Goal: Task Accomplishment & Management: Use online tool/utility

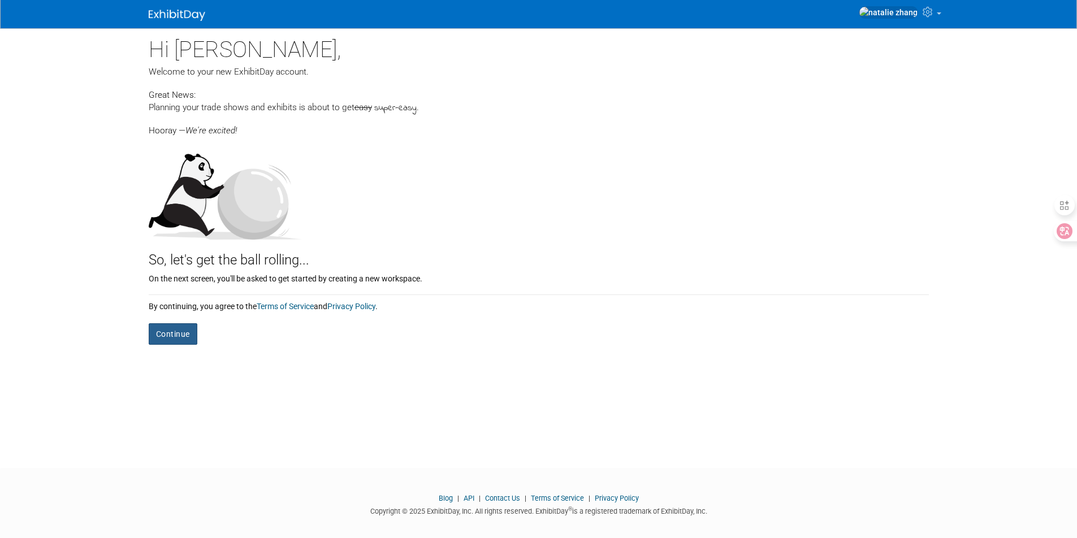
click at [176, 335] on button "Continue" at bounding box center [173, 333] width 49 height 21
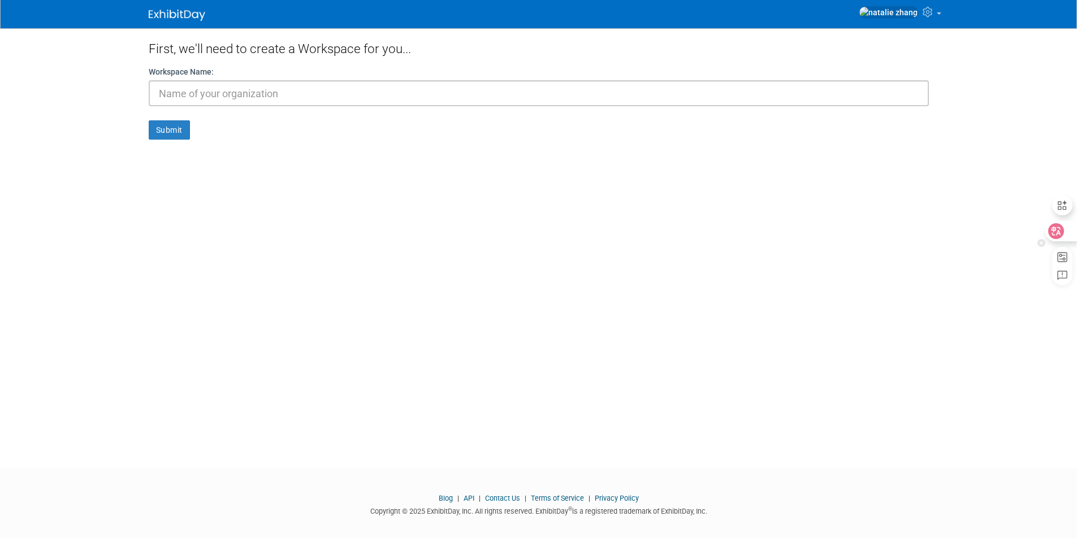
click at [1068, 225] on div at bounding box center [1061, 231] width 31 height 20
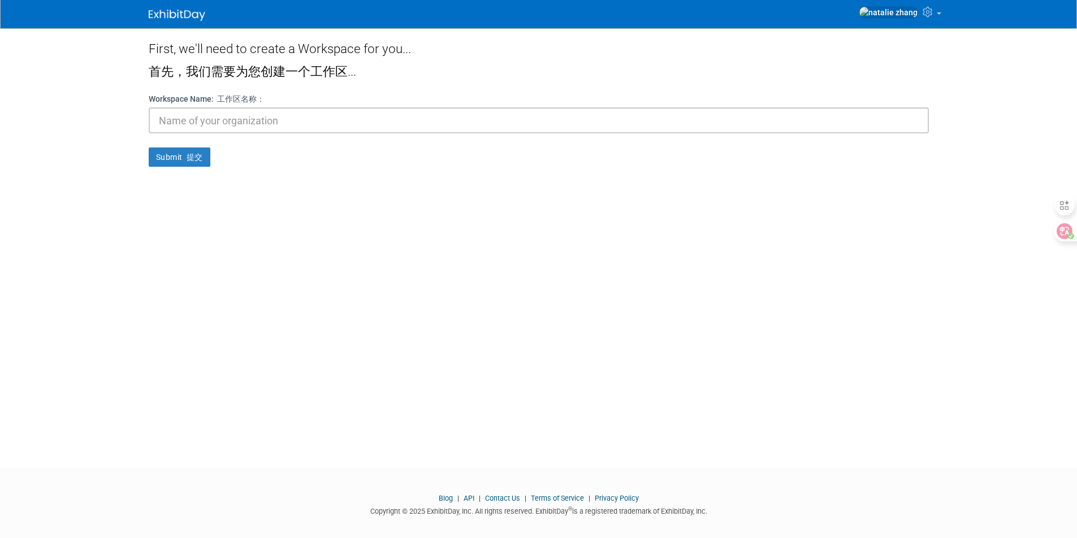
click at [189, 126] on input "text" at bounding box center [539, 120] width 780 height 26
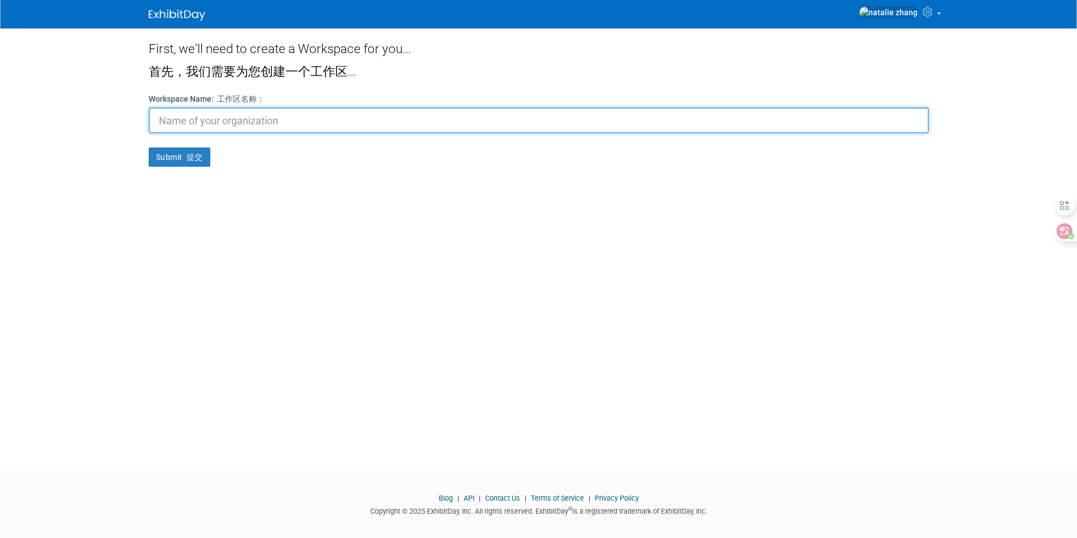
click at [167, 116] on input "text" at bounding box center [539, 120] width 780 height 26
type input "IC"
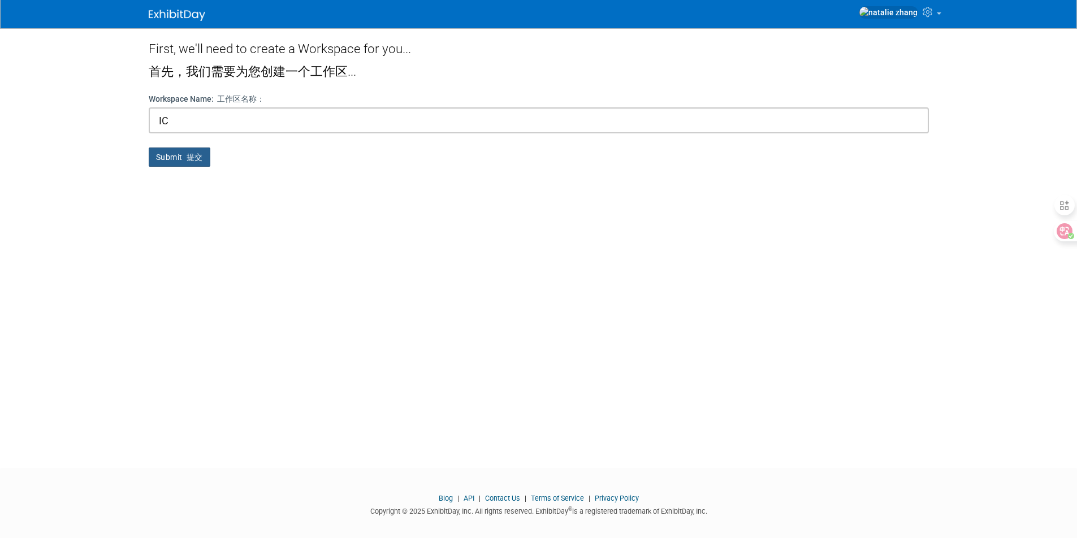
click at [155, 154] on button "Submit 提交" at bounding box center [180, 157] width 62 height 19
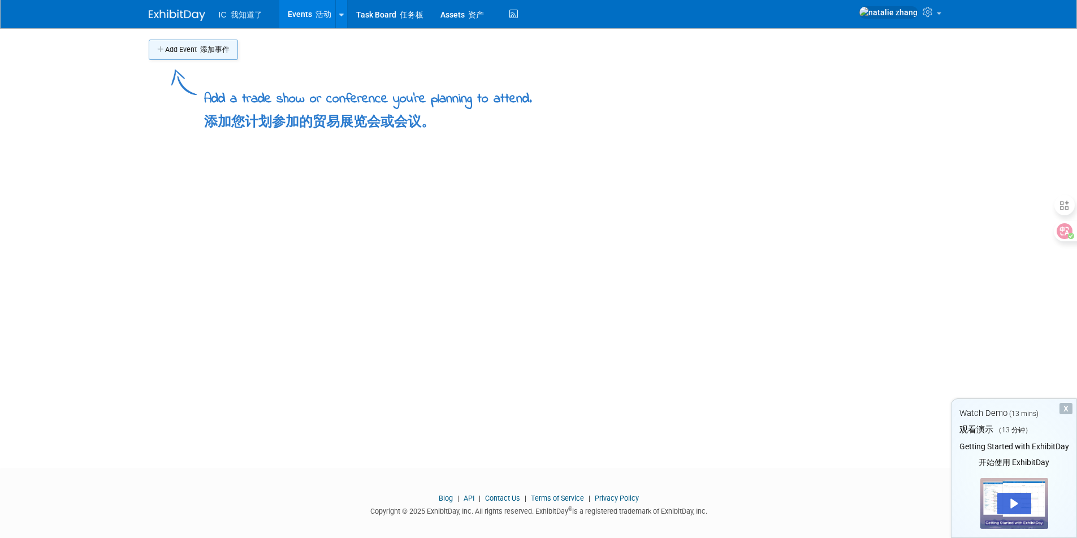
click at [184, 46] on button "Add Event 添加事件" at bounding box center [193, 50] width 89 height 20
